Goal: Task Accomplishment & Management: Complete application form

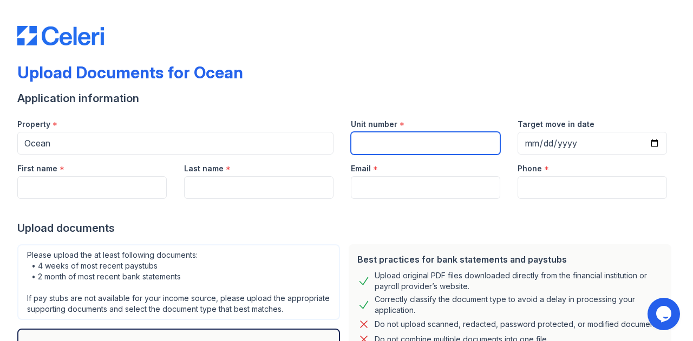
click at [417, 146] on input "Unit number" at bounding box center [425, 143] width 149 height 23
type input "2612"
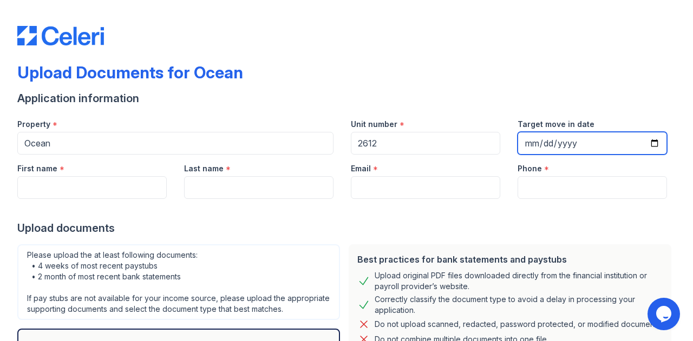
click at [541, 141] on input "Target move in date" at bounding box center [591, 143] width 149 height 23
click at [534, 145] on input "Target move in date" at bounding box center [591, 143] width 149 height 23
click at [526, 141] on input "Target move in date" at bounding box center [591, 143] width 149 height 23
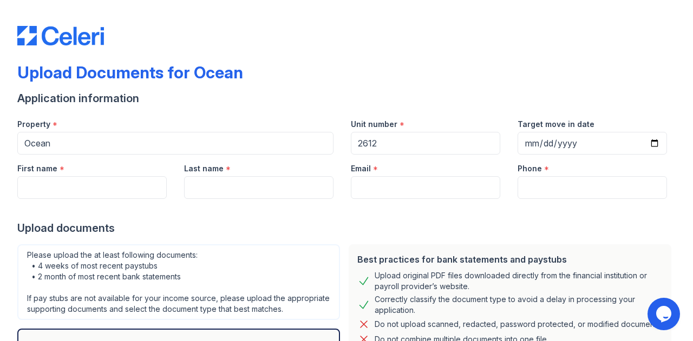
click at [432, 173] on div "Email *" at bounding box center [425, 166] width 149 height 22
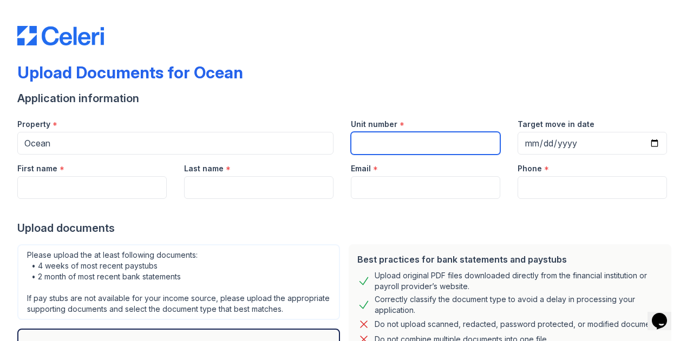
click at [423, 148] on input "Unit number" at bounding box center [425, 143] width 149 height 23
type input "2612"
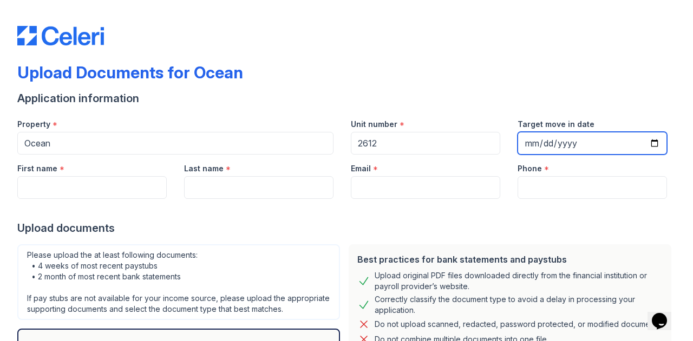
click at [524, 143] on input "Target move in date" at bounding box center [591, 143] width 149 height 23
type input "2025-10-18"
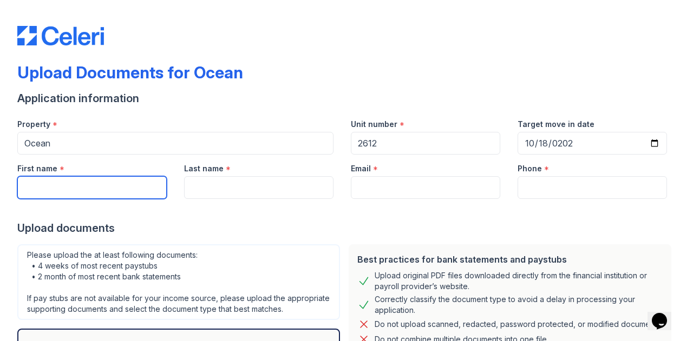
click at [88, 189] on input "First name" at bounding box center [91, 187] width 149 height 23
type input "Henry"
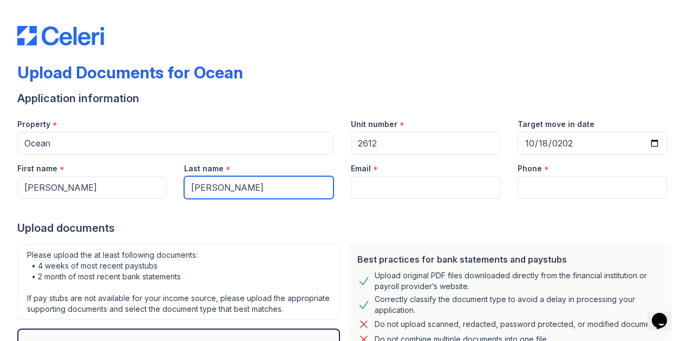
type input "Deakins"
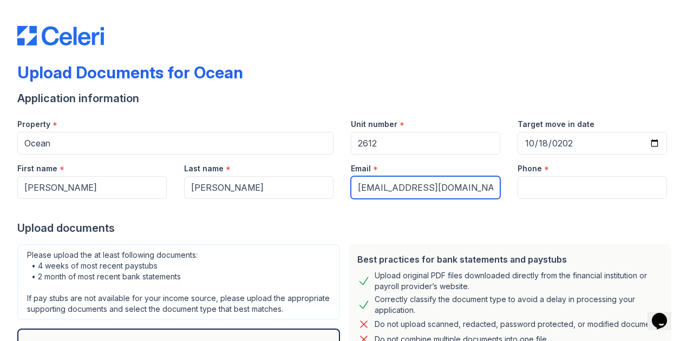
type input "hdeakins@att.net"
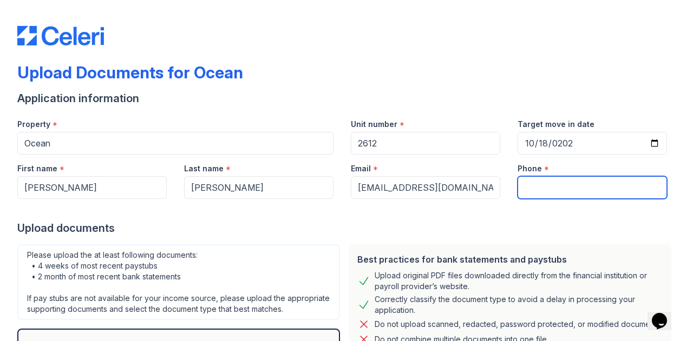
click at [537, 190] on input "Phone" at bounding box center [591, 187] width 149 height 23
type input "8185177852"
click at [304, 239] on form "Application information Property * Ocean Unit number * 2612 Target move in date…" at bounding box center [346, 276] width 658 height 370
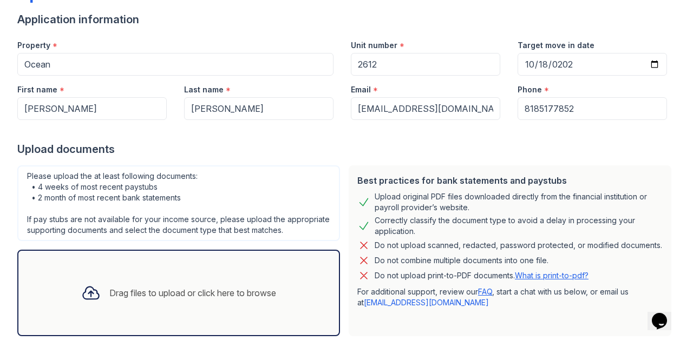
scroll to position [80, 0]
click at [174, 290] on div "Drag files to upload or click here to browse" at bounding box center [179, 292] width 212 height 37
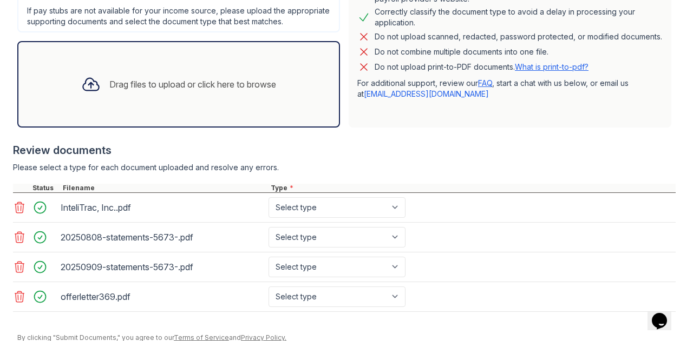
scroll to position [340, 0]
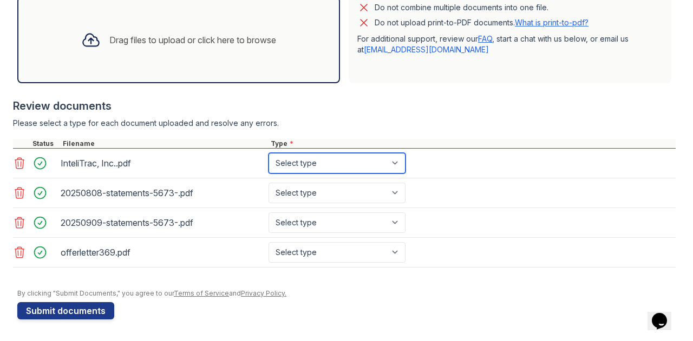
click at [355, 164] on select "Select type Paystub Bank Statement Offer Letter Tax Documents Benefit Award Let…" at bounding box center [336, 163] width 137 height 21
select select "paystub"
click at [268, 155] on select "Select type Paystub Bank Statement Offer Letter Tax Documents Benefit Award Let…" at bounding box center [336, 163] width 137 height 21
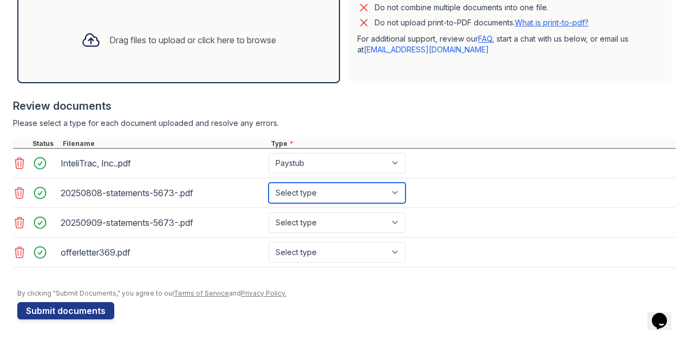
click at [311, 190] on select "Select type Paystub Bank Statement Offer Letter Tax Documents Benefit Award Let…" at bounding box center [336, 193] width 137 height 21
select select "bank_statement"
click at [268, 185] on select "Select type Paystub Bank Statement Offer Letter Tax Documents Benefit Award Let…" at bounding box center [336, 193] width 137 height 21
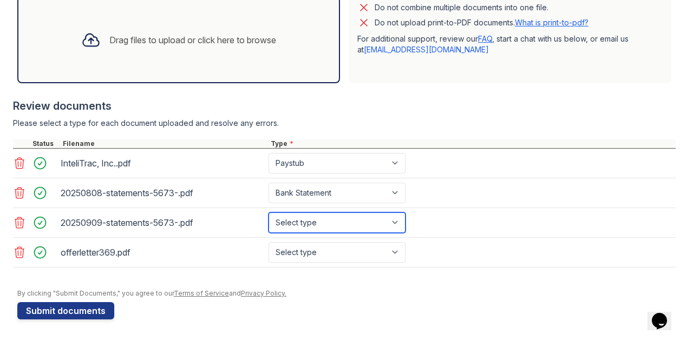
click at [299, 220] on select "Select type Paystub Bank Statement Offer Letter Tax Documents Benefit Award Let…" at bounding box center [336, 223] width 137 height 21
select select "bank_statement"
click at [268, 214] on select "Select type Paystub Bank Statement Offer Letter Tax Documents Benefit Award Let…" at bounding box center [336, 223] width 137 height 21
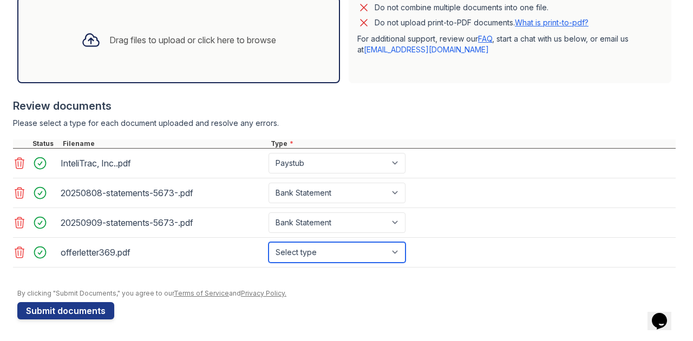
click at [310, 253] on select "Select type Paystub Bank Statement Offer Letter Tax Documents Benefit Award Let…" at bounding box center [336, 252] width 137 height 21
select select "offer_letter"
click at [268, 243] on select "Select type Paystub Bank Statement Offer Letter Tax Documents Benefit Award Let…" at bounding box center [336, 252] width 137 height 21
click at [135, 282] on div at bounding box center [346, 284] width 658 height 11
click at [336, 246] on select "Select type Paystub Bank Statement Offer Letter Tax Documents Benefit Award Let…" at bounding box center [336, 252] width 137 height 21
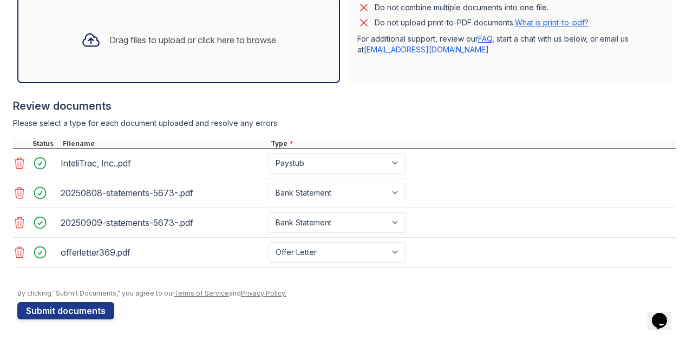
click at [377, 288] on div at bounding box center [346, 284] width 658 height 11
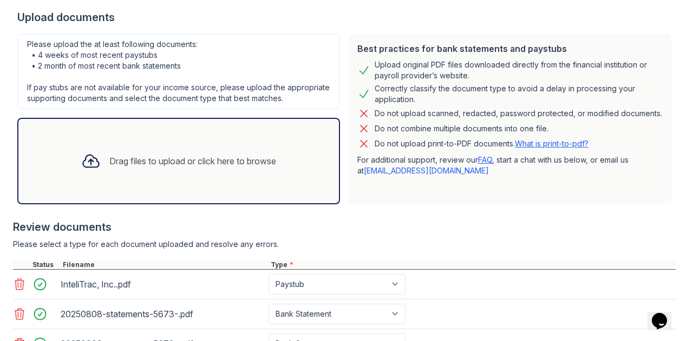
scroll to position [213, 0]
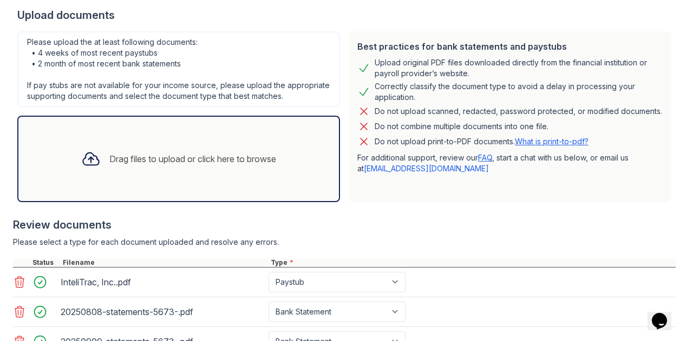
click at [165, 166] on div "Drag files to upload or click here to browse" at bounding box center [192, 159] width 167 height 13
click at [199, 147] on div "Drag files to upload or click here to browse" at bounding box center [178, 159] width 322 height 87
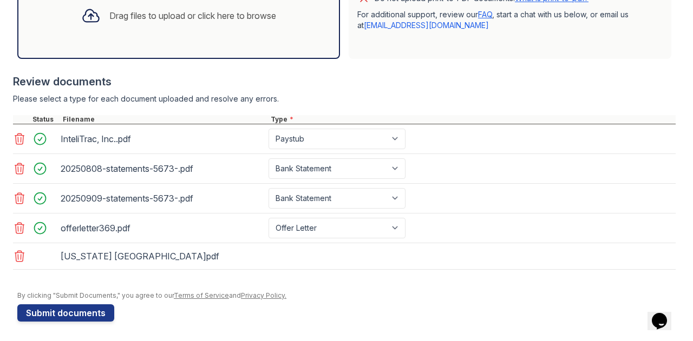
scroll to position [366, 0]
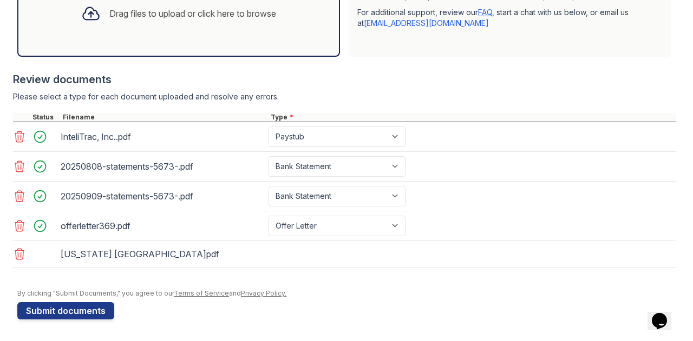
click at [343, 253] on div "California USA.pdf" at bounding box center [344, 254] width 662 height 27
click at [423, 64] on div at bounding box center [344, 66] width 662 height 11
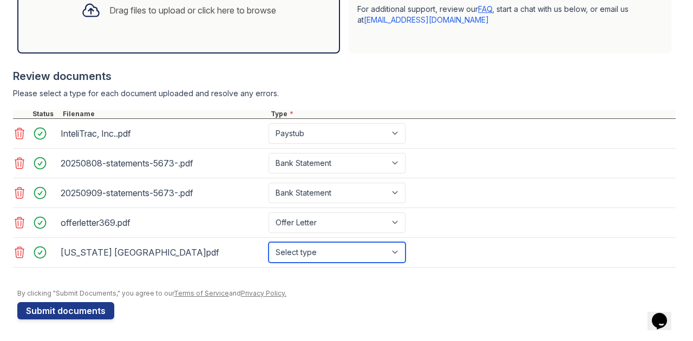
click at [348, 254] on select "Select type Paystub Bank Statement Offer Letter Tax Documents Benefit Award Let…" at bounding box center [336, 252] width 137 height 21
select select "other"
click at [268, 246] on select "Select type Paystub Bank Statement Offer Letter Tax Documents Benefit Award Let…" at bounding box center [336, 252] width 137 height 21
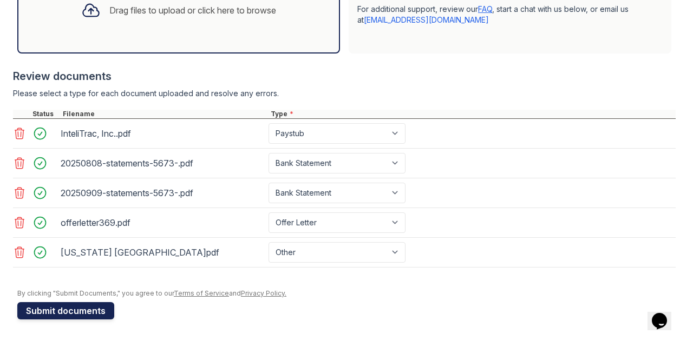
click at [88, 319] on button "Submit documents" at bounding box center [65, 310] width 97 height 17
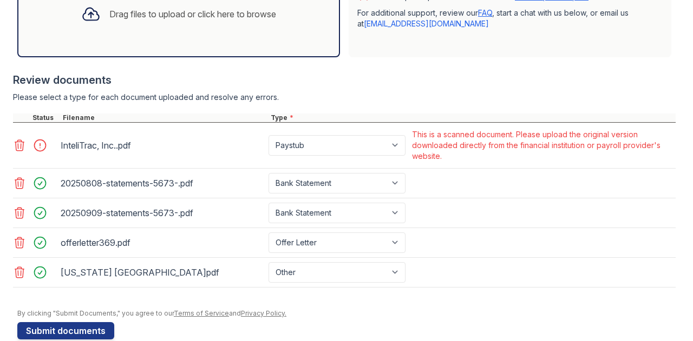
scroll to position [389, 0]
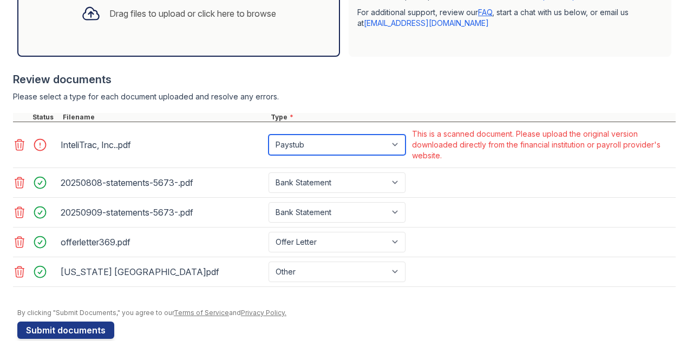
click at [341, 155] on select "Paystub Bank Statement Offer Letter Tax Documents Benefit Award Letter Investme…" at bounding box center [336, 145] width 137 height 21
select select "other"
click at [268, 144] on select "Paystub Bank Statement Offer Letter Tax Documents Benefit Award Letter Investme…" at bounding box center [336, 145] width 137 height 21
click at [330, 155] on select "Paystub Bank Statement Offer Letter Tax Documents Benefit Award Letter Investme…" at bounding box center [336, 145] width 137 height 21
click at [268, 144] on select "Paystub Bank Statement Offer Letter Tax Documents Benefit Award Letter Investme…" at bounding box center [336, 145] width 137 height 21
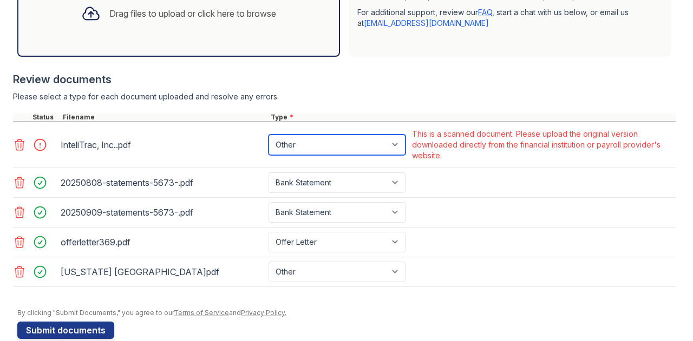
scroll to position [416, 0]
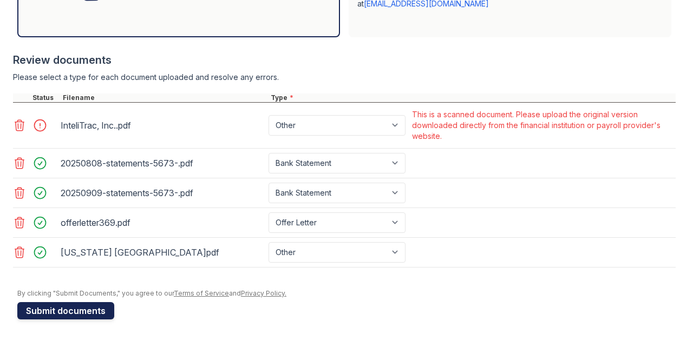
click at [80, 307] on button "Submit documents" at bounding box center [65, 310] width 97 height 17
